Goal: Go to known website: Access a specific website the user already knows

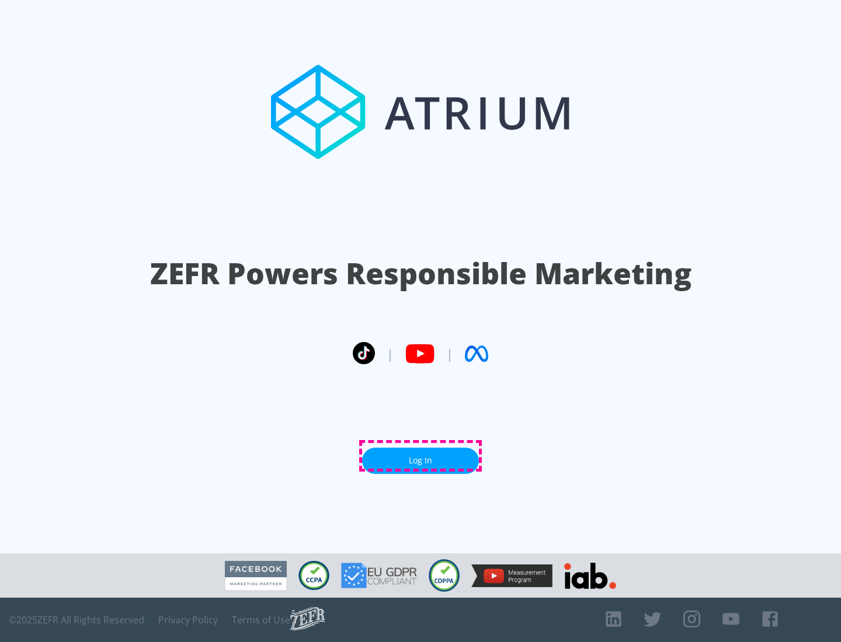
click at [420, 456] on link "Log In" at bounding box center [420, 461] width 117 height 26
